Goal: Task Accomplishment & Management: Use online tool/utility

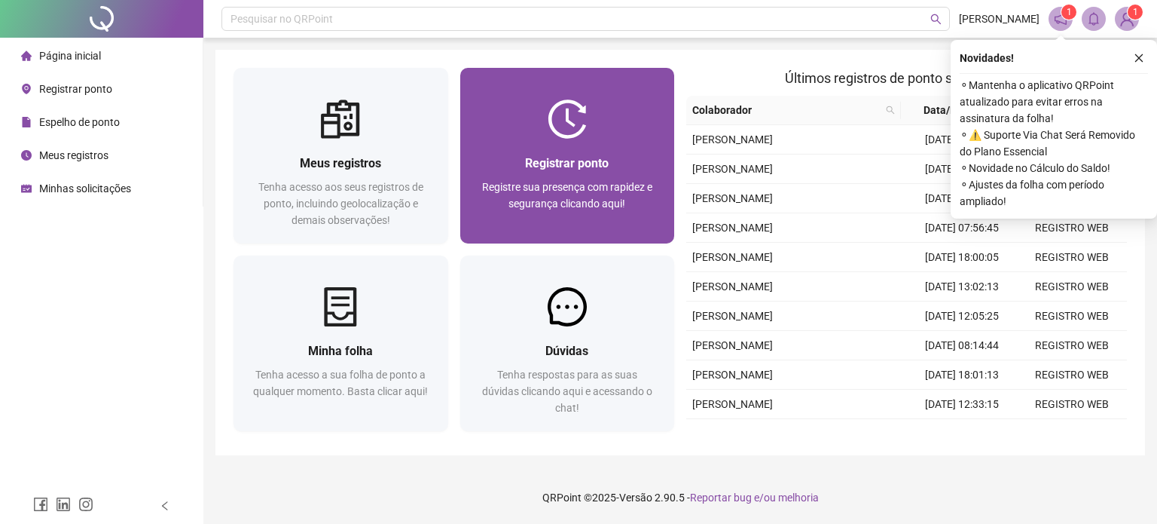
click at [585, 168] on span "Registrar ponto" at bounding box center [567, 163] width 84 height 14
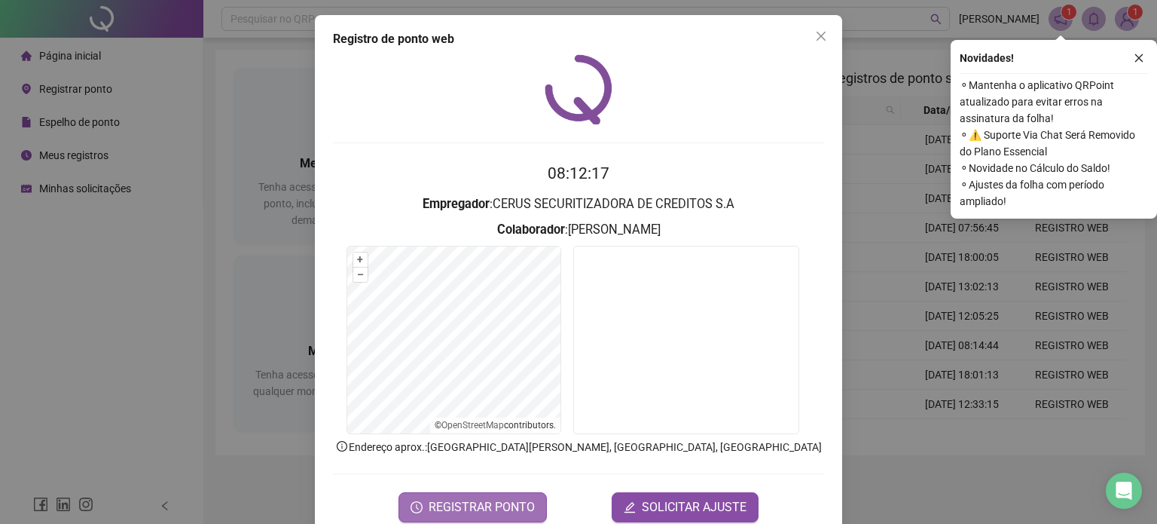
click at [521, 498] on span "REGISTRAR PONTO" at bounding box center [482, 507] width 106 height 18
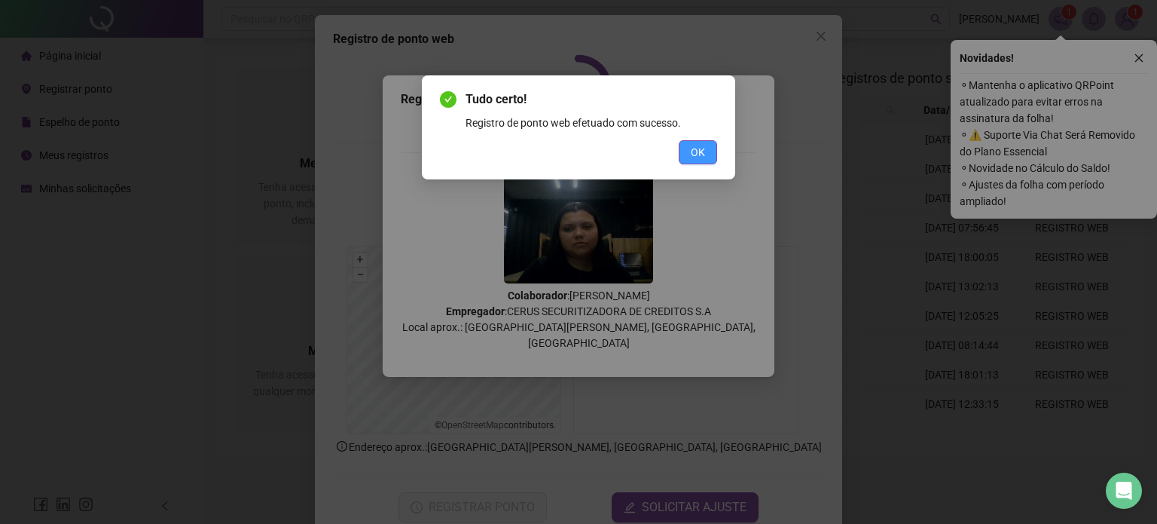
click at [708, 156] on button "OK" at bounding box center [698, 152] width 38 height 24
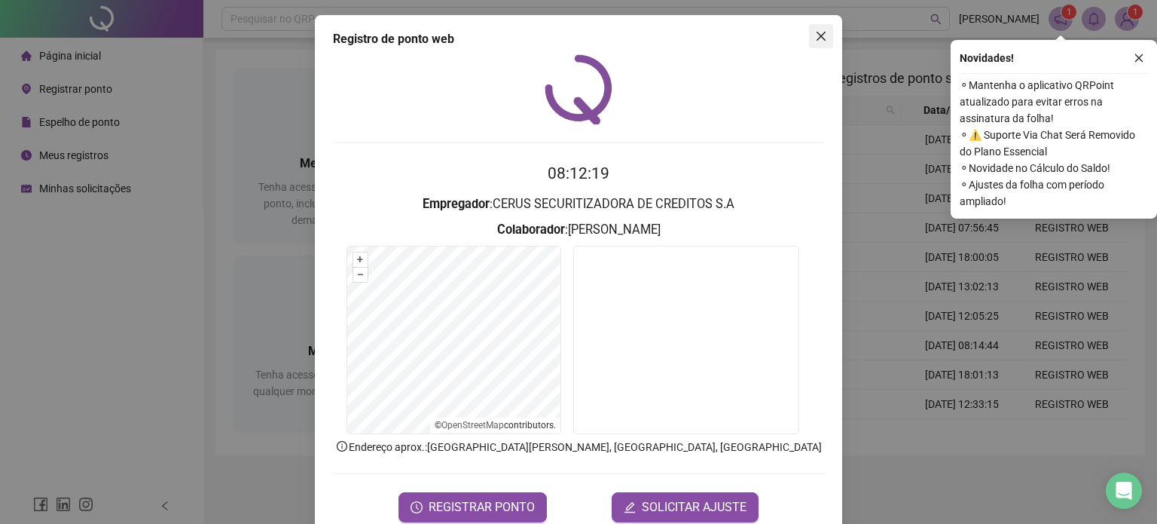
click at [821, 36] on span "Close" at bounding box center [821, 36] width 24 height 12
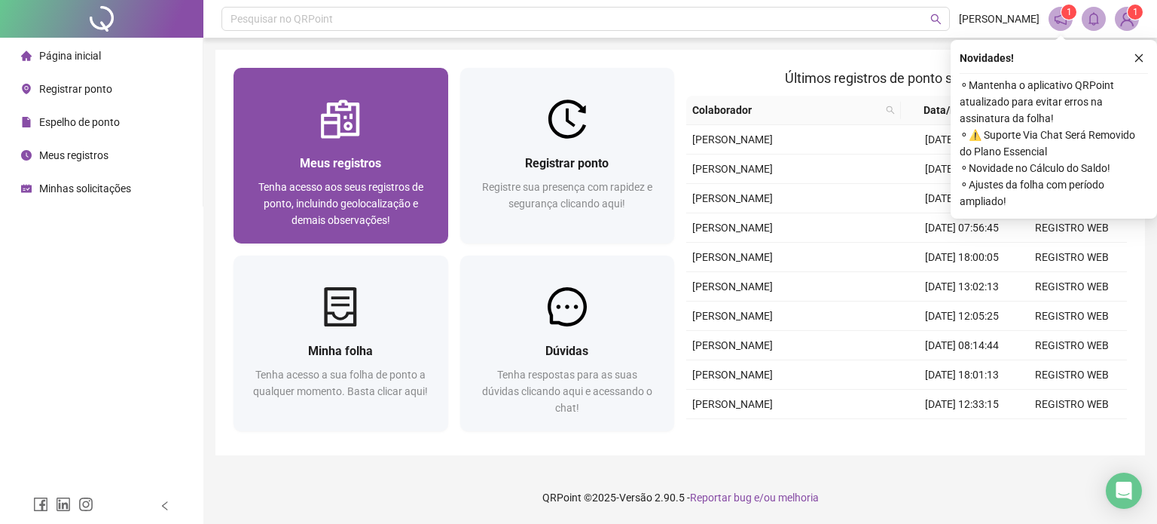
click at [318, 150] on div "Meus registros Tenha acesso aos seus registros de ponto, incluindo geolocalizaç…" at bounding box center [341, 191] width 215 height 105
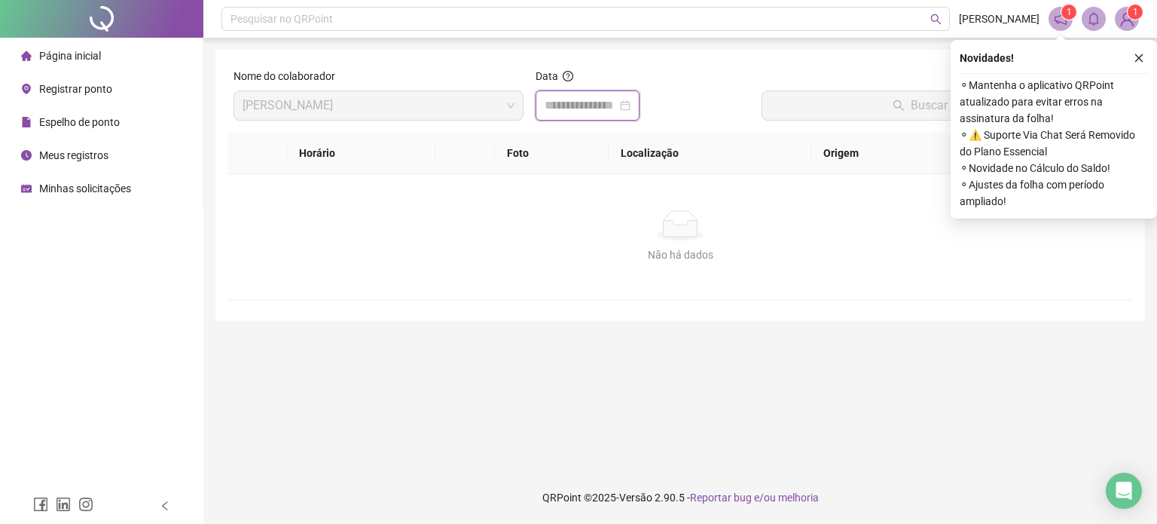
drag, startPoint x: 597, startPoint y: 105, endPoint x: 586, endPoint y: 143, distance: 39.8
click at [594, 105] on input at bounding box center [581, 105] width 72 height 18
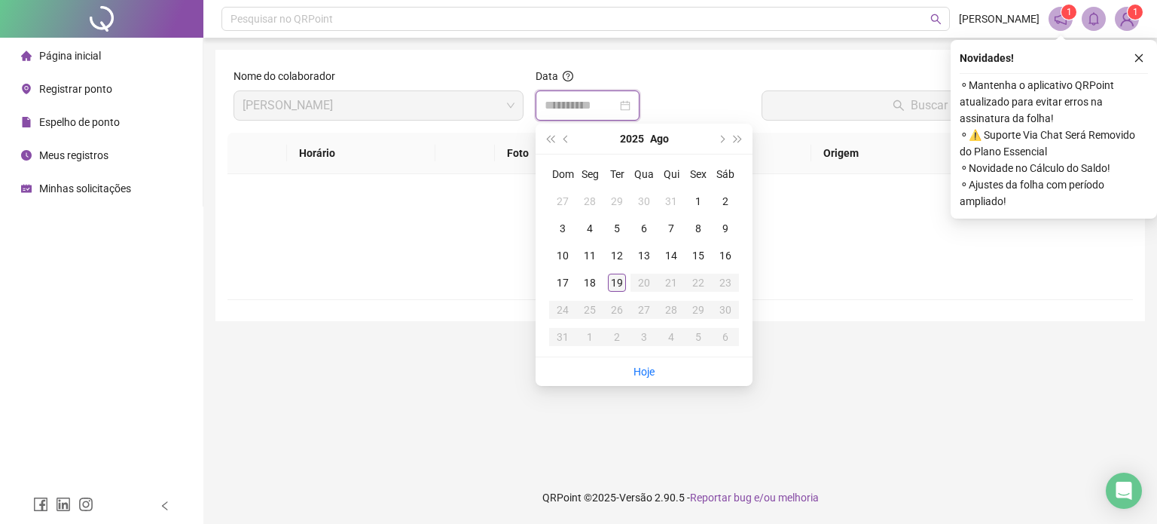
type input "**********"
click at [616, 277] on div "19" at bounding box center [617, 283] width 18 height 18
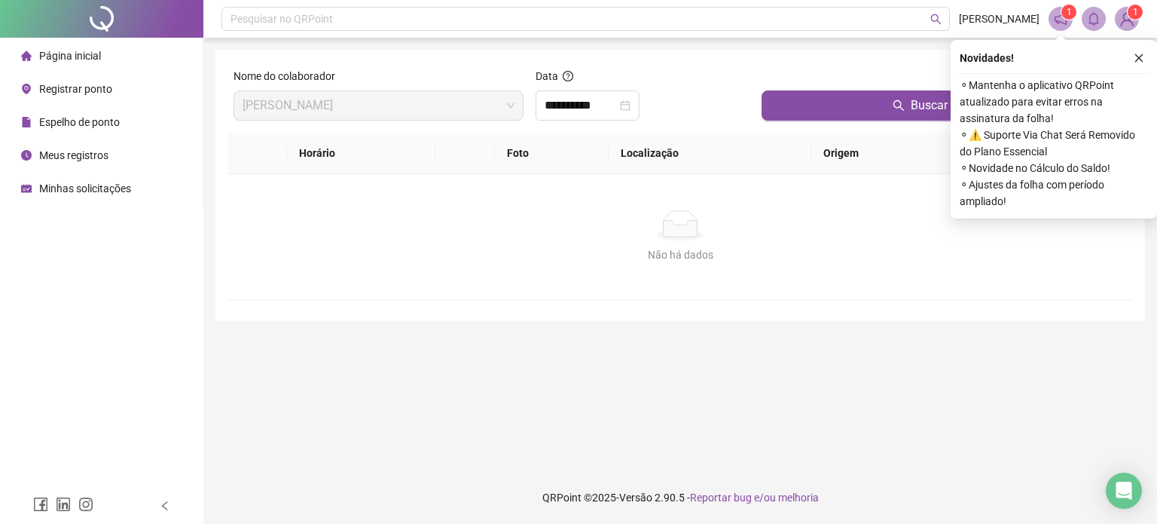
click at [865, 133] on th "Origem" at bounding box center [885, 153] width 147 height 41
click at [868, 109] on button "Buscar registros" at bounding box center [944, 105] width 365 height 30
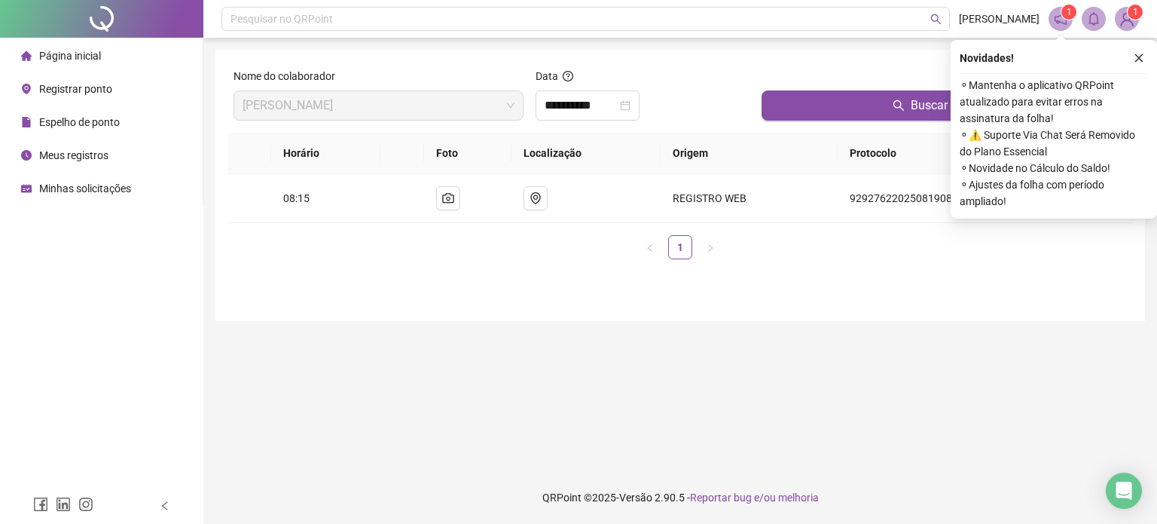
click at [149, 50] on li "Página inicial" at bounding box center [101, 56] width 197 height 30
